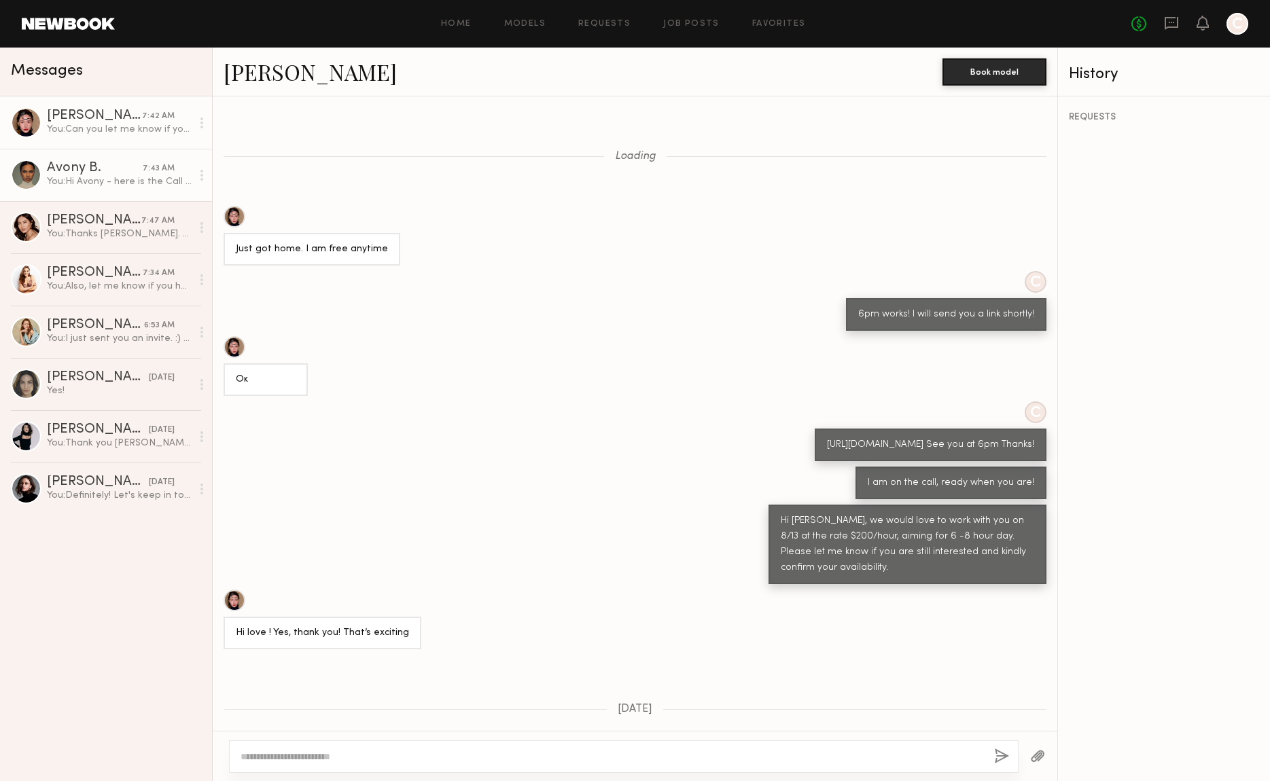
scroll to position [636, 0]
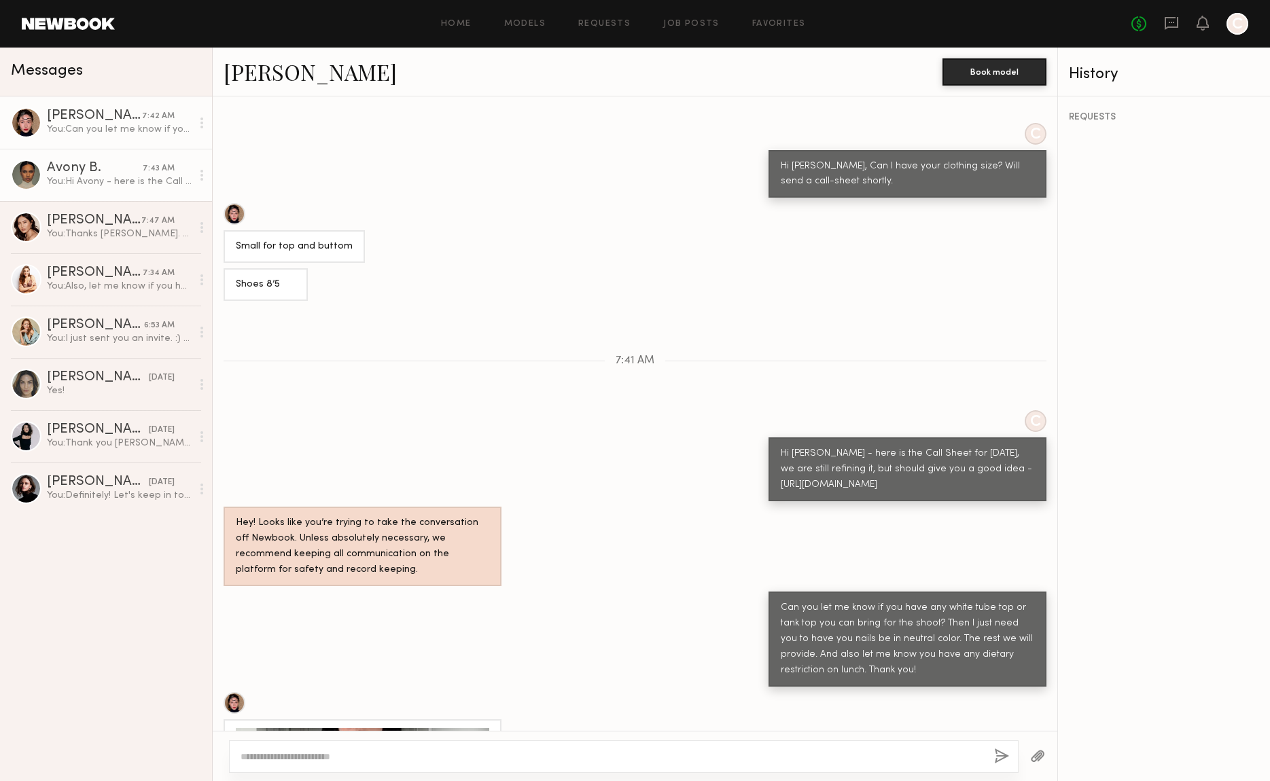
click at [99, 168] on div "Avony B." at bounding box center [95, 169] width 96 height 14
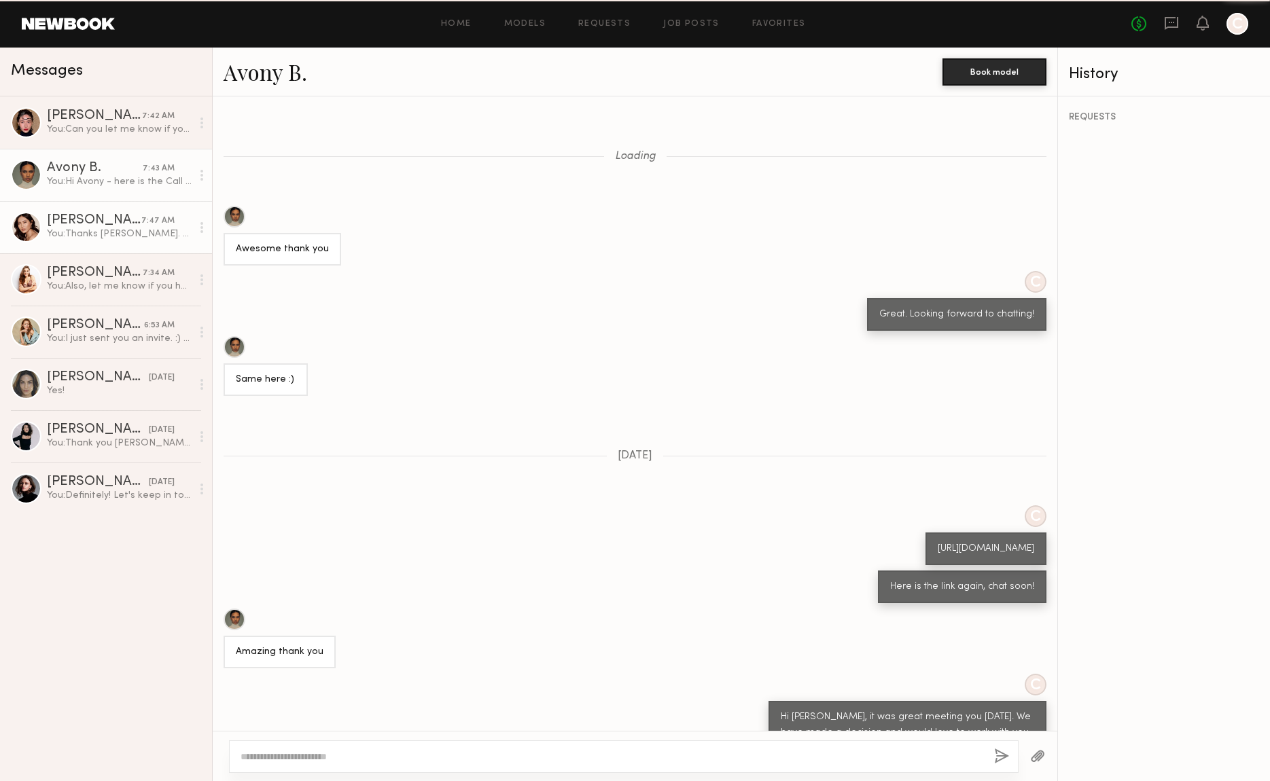
scroll to position [923, 0]
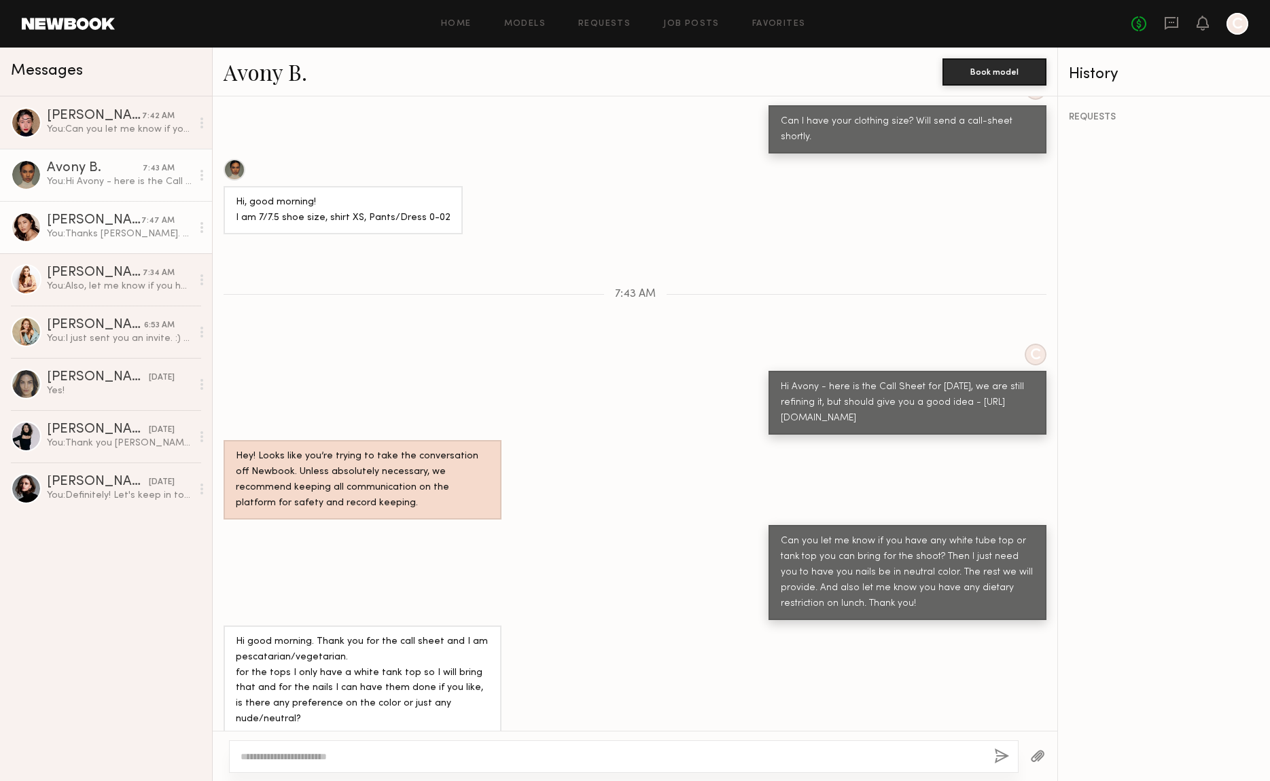
click at [103, 234] on div "You: Thanks [PERSON_NAME]. Let's def keep in touch for potential future shoot!" at bounding box center [119, 234] width 145 height 13
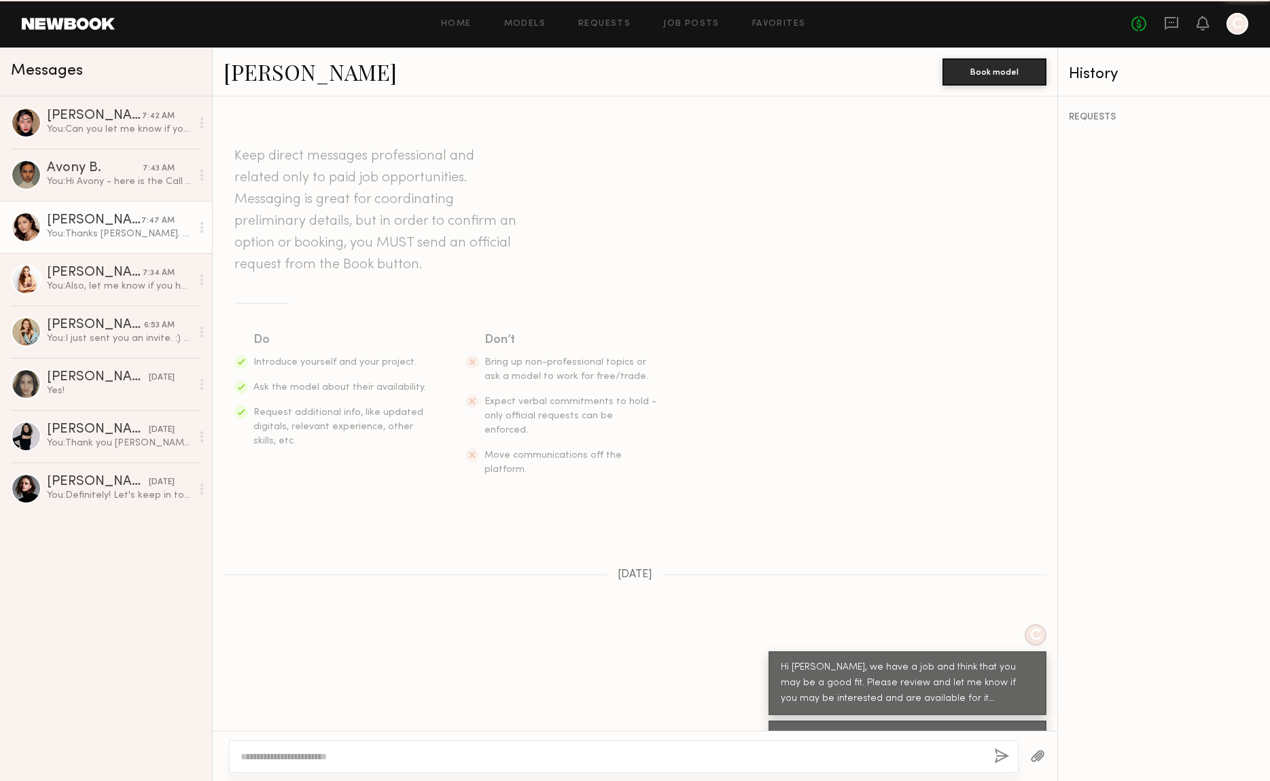
scroll to position [383, 0]
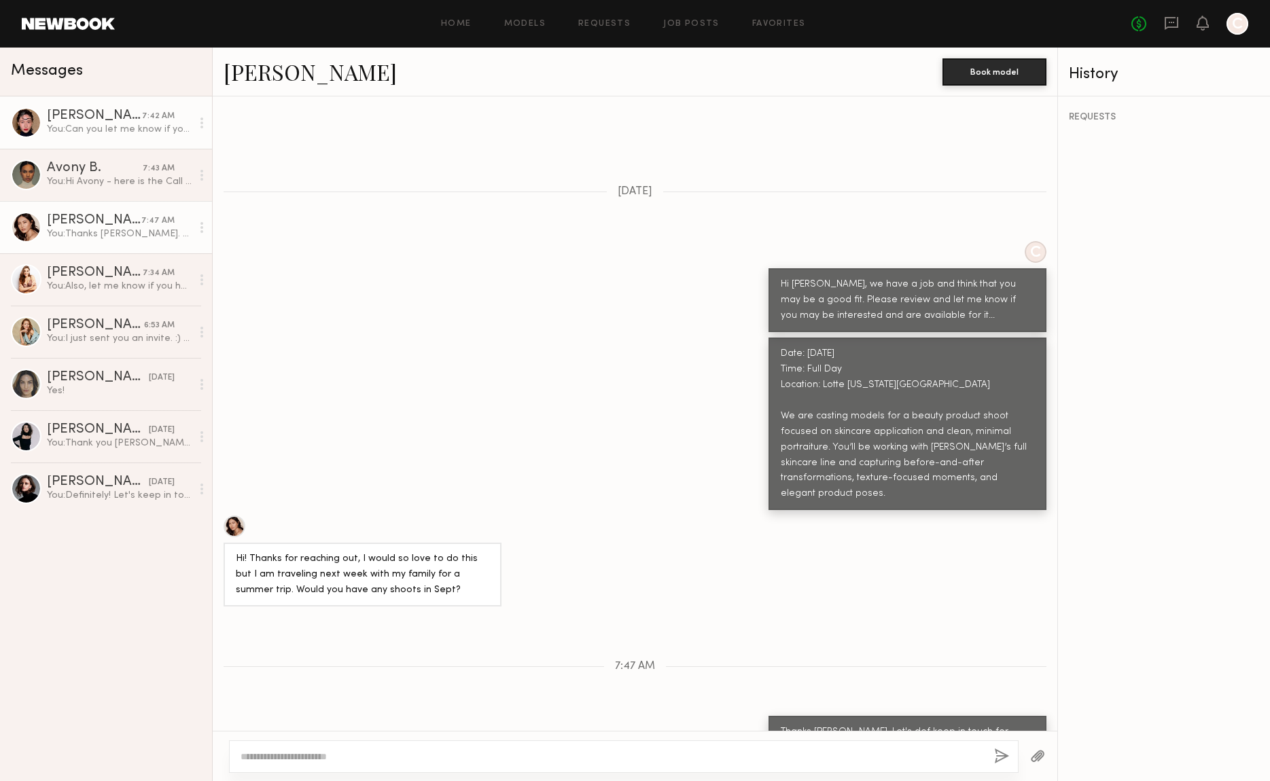
click at [90, 126] on div "You: Can you let me know if you have any white tube top or tank top you can bri…" at bounding box center [119, 129] width 145 height 13
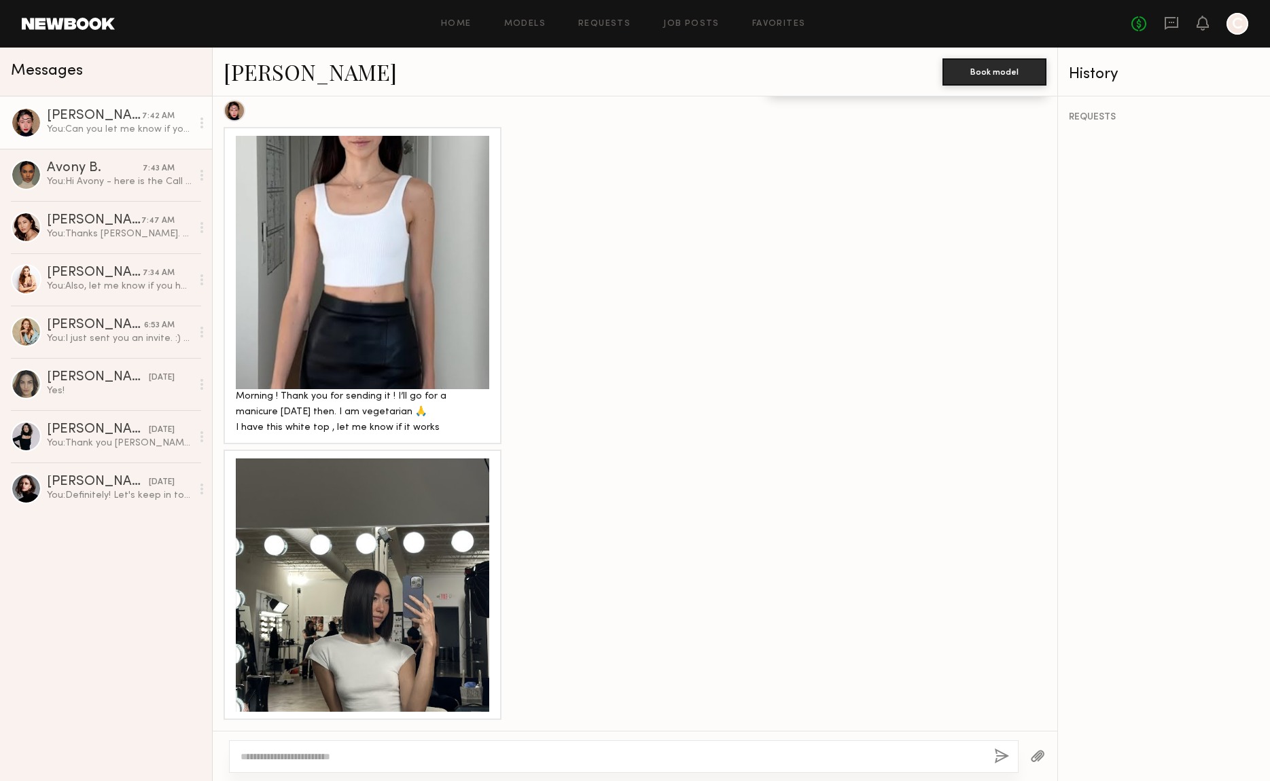
scroll to position [1244, 0]
click at [149, 183] on div "You: Hi Avony - here is the Call Sheet for [DATE], we are still refining it, bu…" at bounding box center [119, 181] width 145 height 13
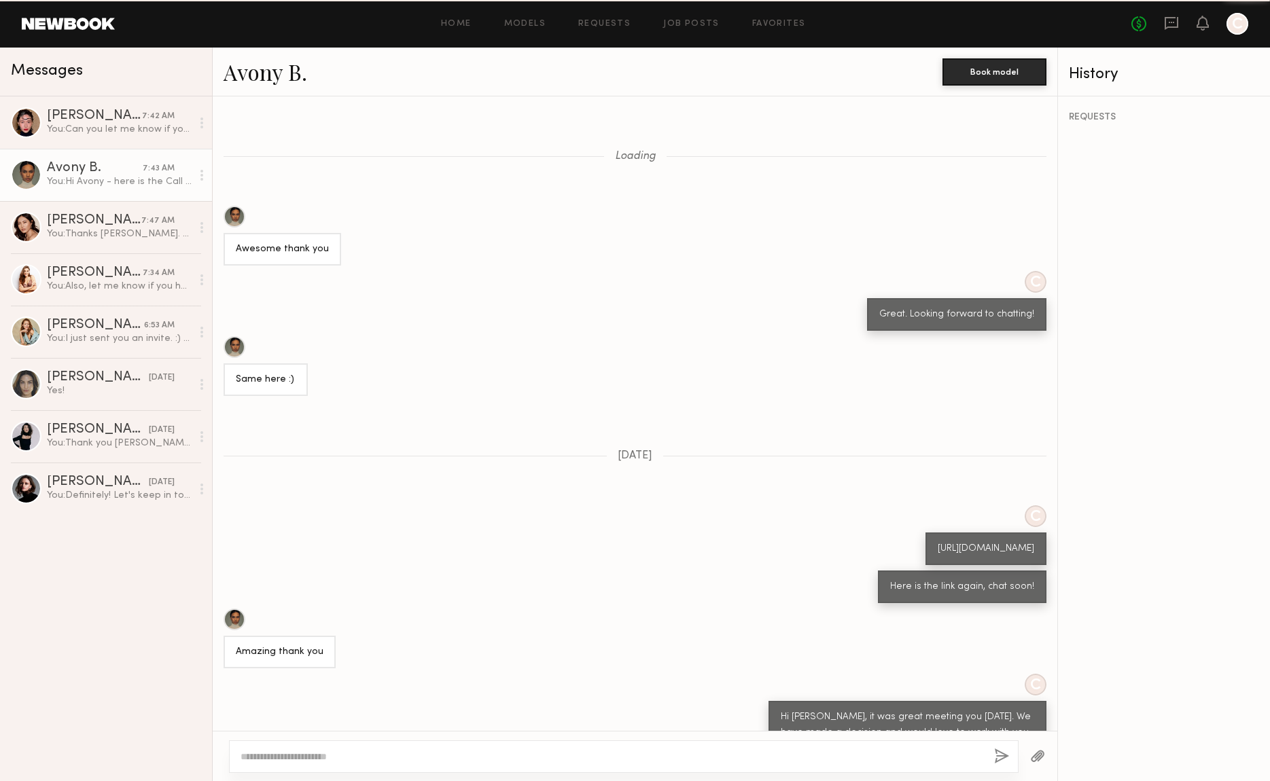
scroll to position [923, 0]
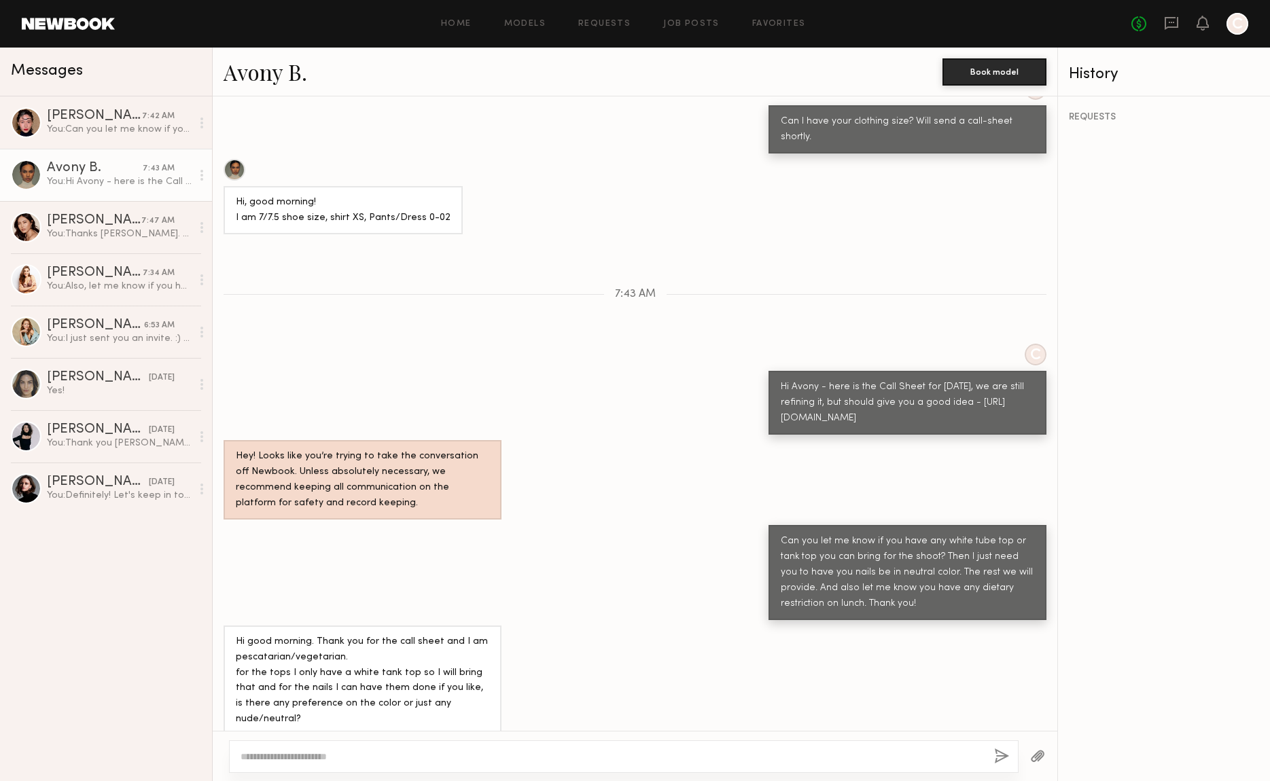
click at [425, 764] on div at bounding box center [623, 756] width 789 height 33
click at [423, 762] on textarea at bounding box center [611, 757] width 743 height 14
type textarea "**********"
